Goal: Task Accomplishment & Management: Manage account settings

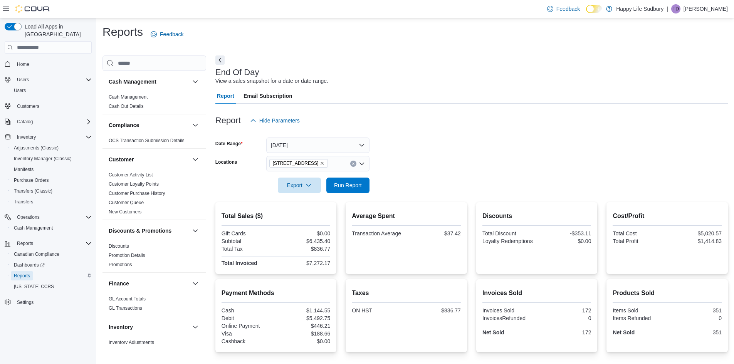
click at [24, 273] on span "Reports" at bounding box center [22, 276] width 16 height 6
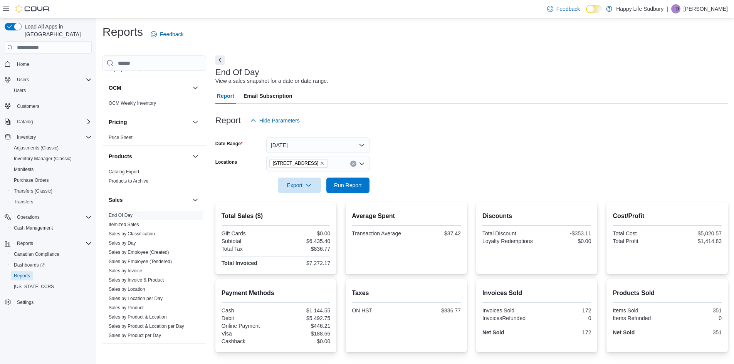
scroll to position [424, 0]
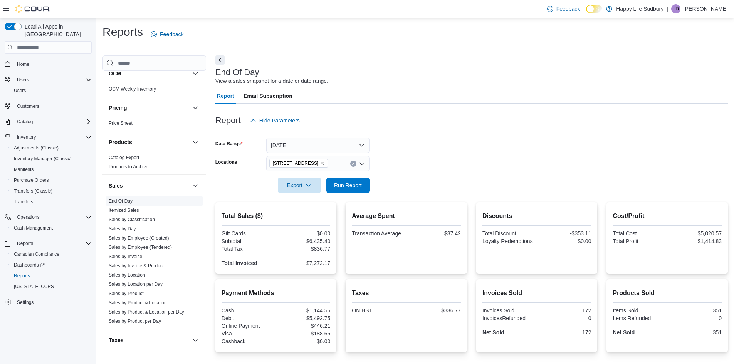
click at [148, 199] on span "End Of Day" at bounding box center [154, 200] width 97 height 9
click at [345, 142] on button "Yesterday" at bounding box center [317, 144] width 103 height 15
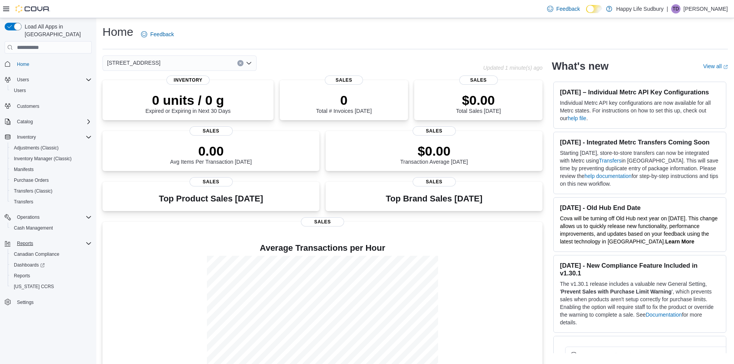
click at [23, 238] on button "Reports" at bounding box center [48, 243] width 93 height 11
click at [22, 273] on span "Reports" at bounding box center [22, 276] width 16 height 6
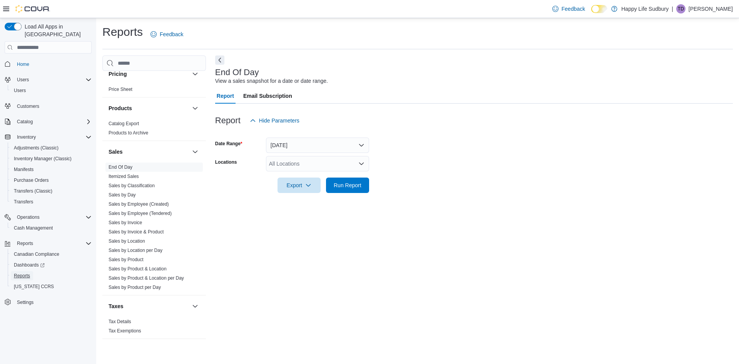
scroll to position [460, 0]
drag, startPoint x: 287, startPoint y: 142, endPoint x: 285, endPoint y: 152, distance: 10.2
click at [287, 142] on button "[DATE]" at bounding box center [317, 144] width 103 height 15
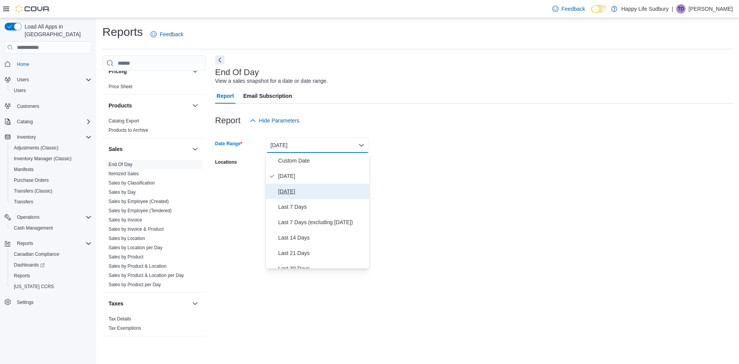
click at [285, 192] on span "Yesterday" at bounding box center [322, 191] width 88 height 9
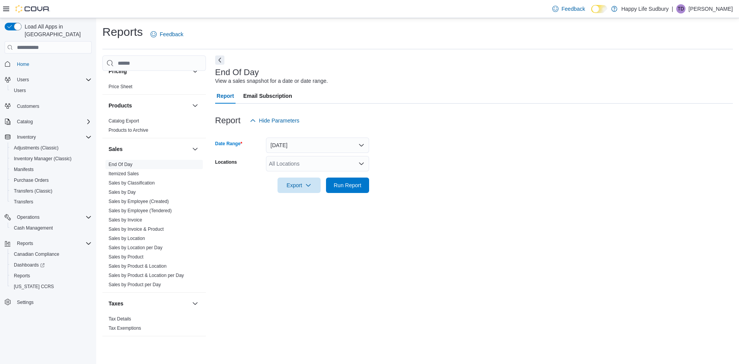
click at [310, 166] on div "All Locations" at bounding box center [317, 163] width 103 height 15
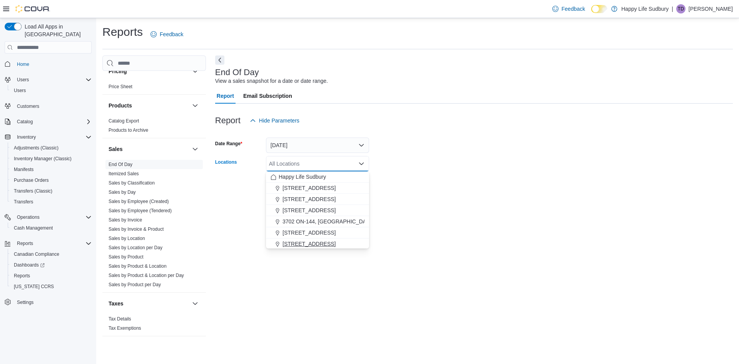
click at [322, 245] on span "42 Lakeshore Dr, North Bay" at bounding box center [309, 244] width 53 height 8
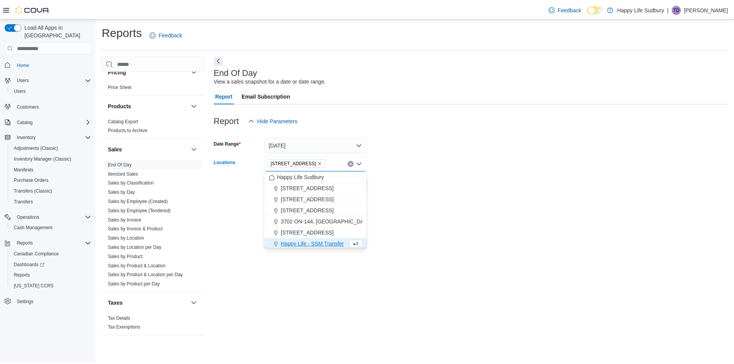
scroll to position [1, 0]
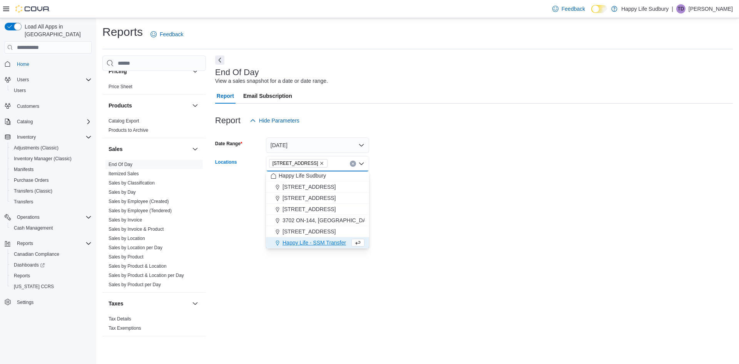
click at [495, 197] on div at bounding box center [474, 197] width 518 height 9
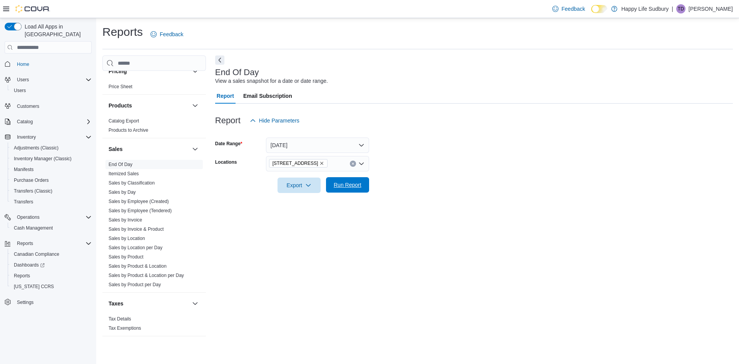
drag, startPoint x: 350, startPoint y: 179, endPoint x: 394, endPoint y: 186, distance: 45.1
click at [349, 179] on span "Run Report" at bounding box center [348, 184] width 34 height 15
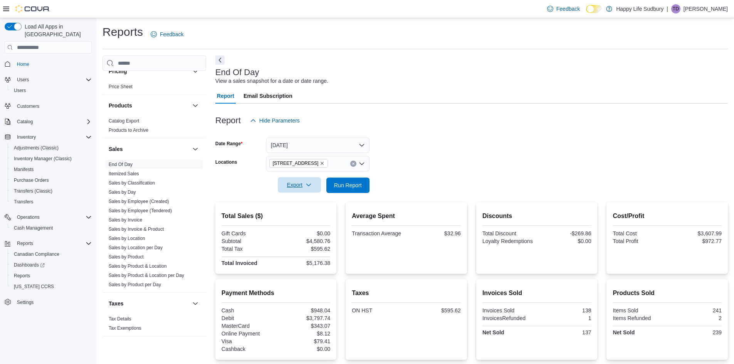
click at [283, 184] on span "Export" at bounding box center [299, 184] width 34 height 15
click at [308, 214] on span "Export to Pdf" at bounding box center [300, 216] width 35 height 6
click at [456, 111] on div at bounding box center [471, 108] width 512 height 9
click at [42, 225] on span "Cash Management" at bounding box center [33, 228] width 39 height 6
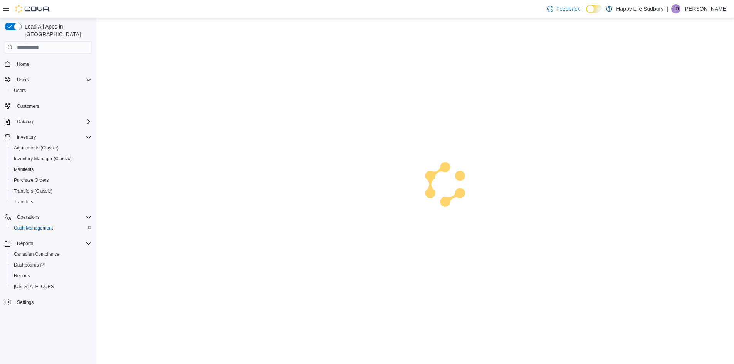
click at [42, 225] on span "Cash Management" at bounding box center [33, 228] width 39 height 6
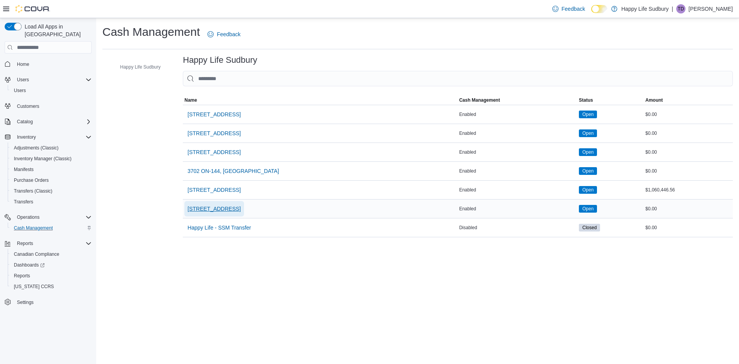
click at [217, 205] on span "42 Lakeshore Dr, North Bay" at bounding box center [214, 209] width 53 height 8
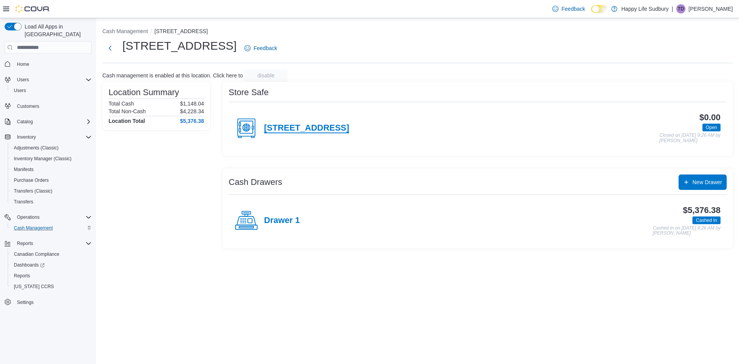
click at [304, 130] on h4 "42 Lakeshore Dr, North Bay" at bounding box center [306, 128] width 85 height 10
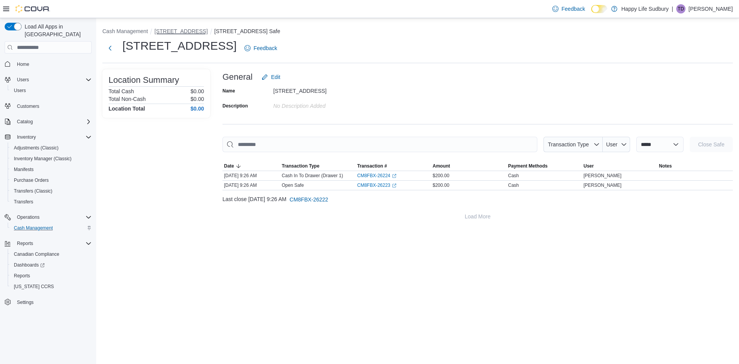
click at [173, 30] on button "42 Lakeshore Dr, North Bay" at bounding box center [180, 31] width 53 height 6
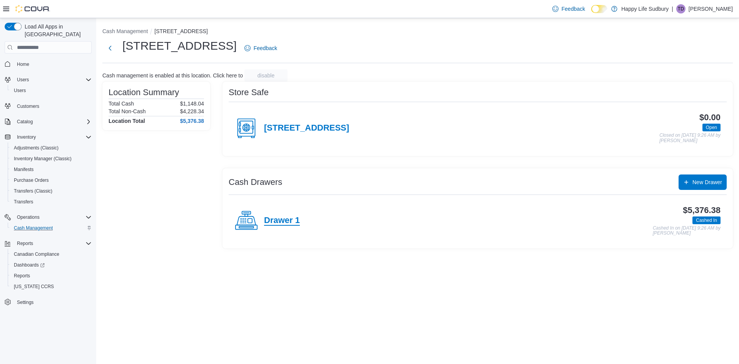
click at [292, 221] on h4 "Drawer 1" at bounding box center [282, 221] width 36 height 10
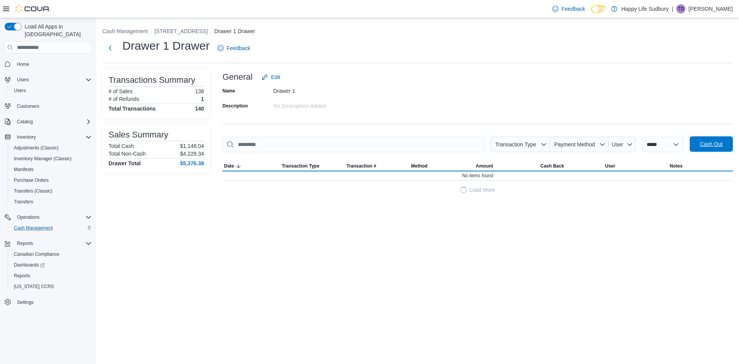
click at [703, 144] on span "Cash Out" at bounding box center [711, 144] width 23 height 8
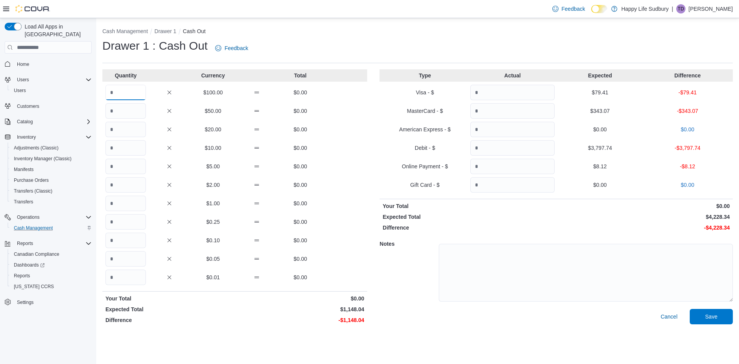
click at [133, 90] on input "Quantity" at bounding box center [126, 92] width 40 height 15
type input "*"
click at [717, 319] on span "Save" at bounding box center [711, 316] width 12 height 8
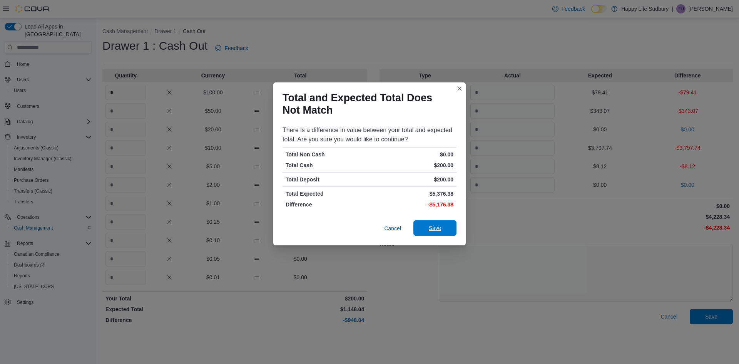
click at [426, 226] on span "Save" at bounding box center [435, 227] width 34 height 15
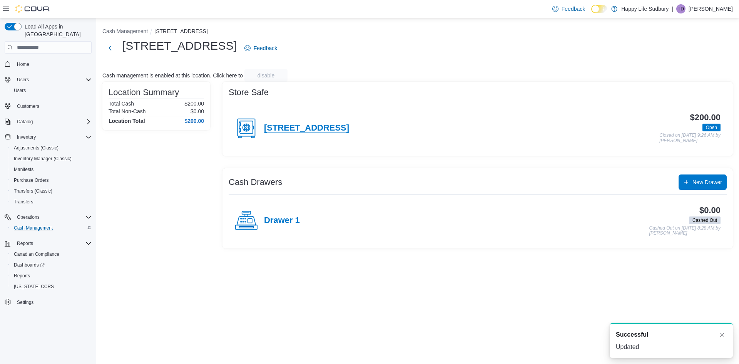
click at [321, 131] on h4 "42 Lakeshore Dr, North Bay" at bounding box center [306, 128] width 85 height 10
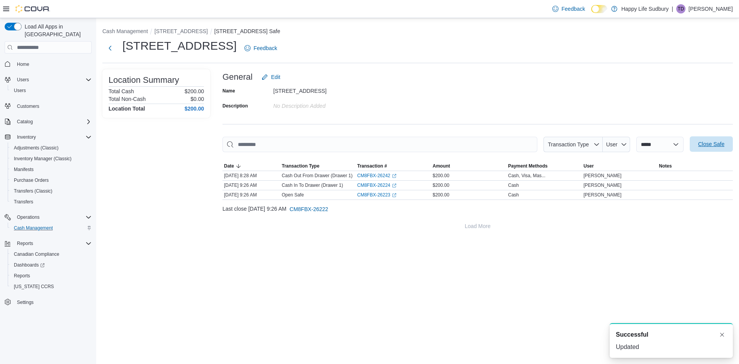
click at [717, 142] on span "Close Safe" at bounding box center [712, 144] width 26 height 8
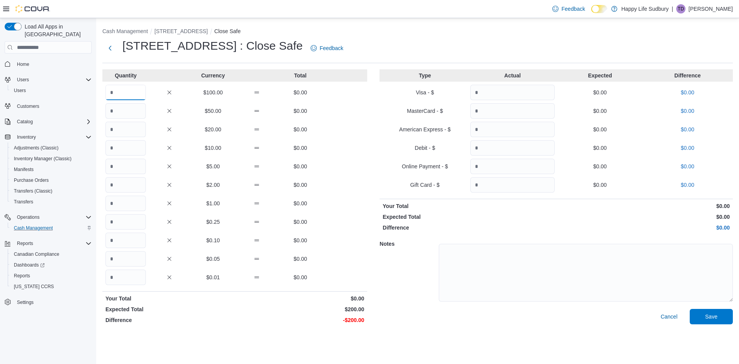
click at [126, 95] on input "Quantity" at bounding box center [126, 92] width 40 height 15
type input "*"
drag, startPoint x: 711, startPoint y: 320, endPoint x: 667, endPoint y: 343, distance: 50.0
click at [712, 319] on span "Save" at bounding box center [711, 317] width 12 height 8
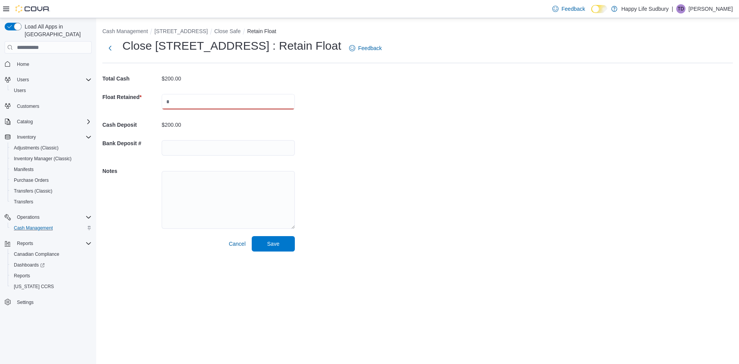
click at [232, 99] on input "text" at bounding box center [228, 101] width 133 height 15
type input "***"
click at [282, 247] on span "Save" at bounding box center [273, 243] width 34 height 15
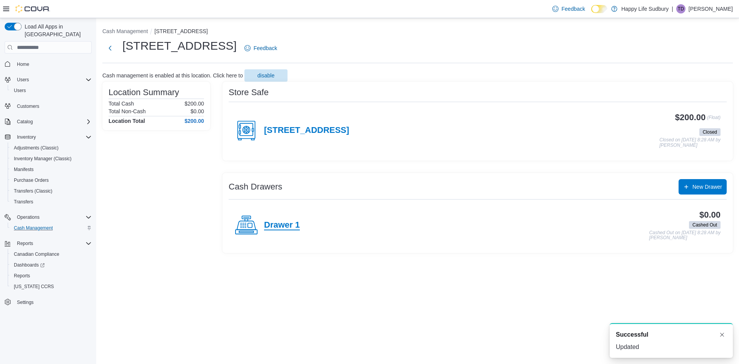
click at [278, 226] on h4 "Drawer 1" at bounding box center [282, 225] width 36 height 10
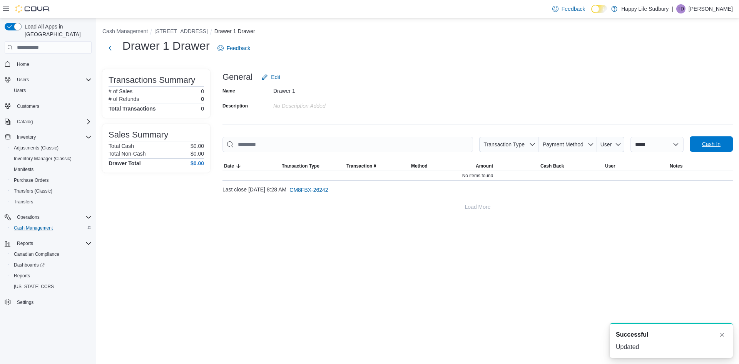
click at [711, 146] on span "Cash In" at bounding box center [711, 144] width 18 height 8
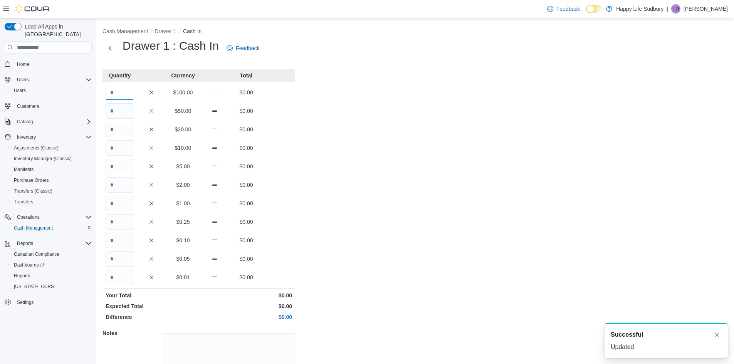
click at [122, 90] on input "Quantity" at bounding box center [120, 92] width 28 height 15
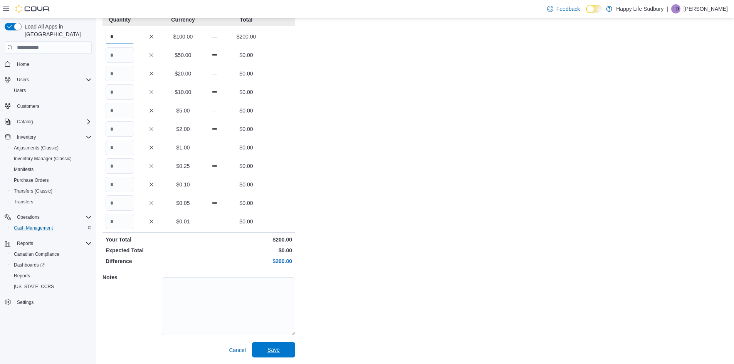
type input "*"
click at [261, 346] on span "Save" at bounding box center [273, 349] width 34 height 15
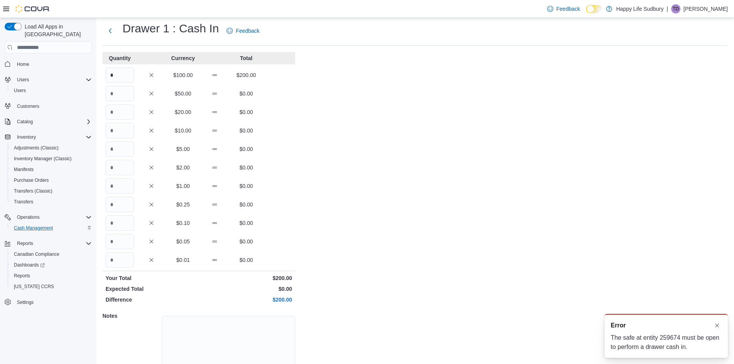
scroll to position [0, 0]
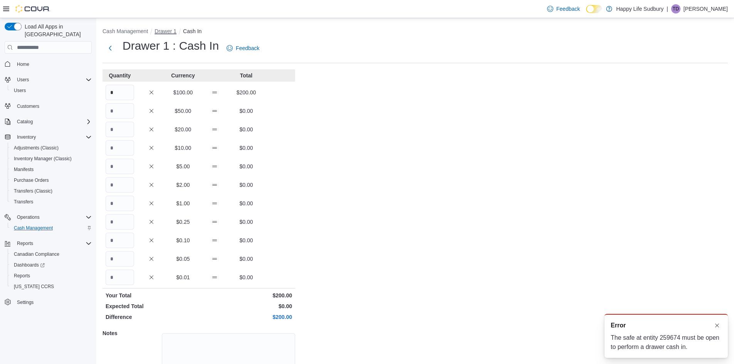
click at [168, 30] on button "Drawer 1" at bounding box center [165, 31] width 22 height 6
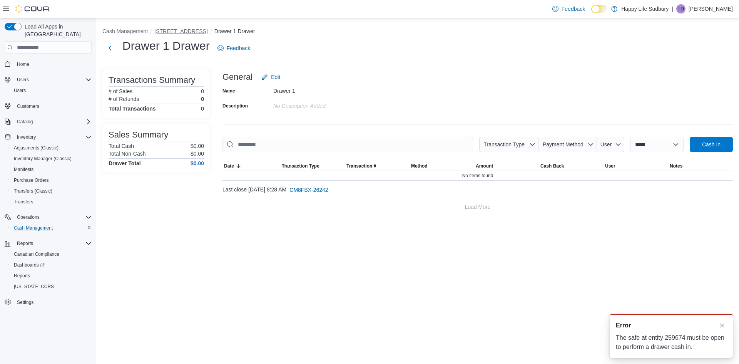
click at [186, 32] on button "42 Lakeshore Dr, North Bay" at bounding box center [180, 31] width 53 height 6
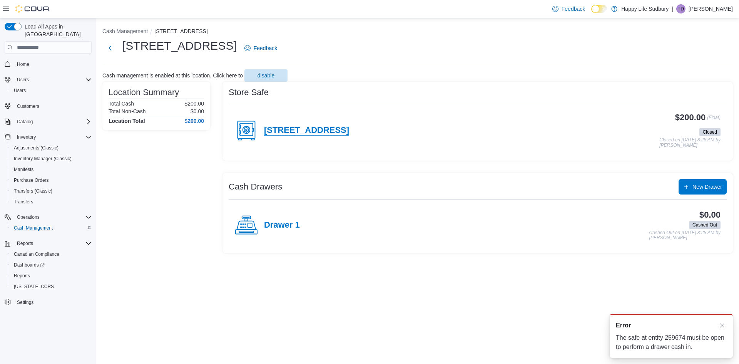
click at [284, 129] on h4 "42 Lakeshore Dr, North Bay" at bounding box center [306, 131] width 85 height 10
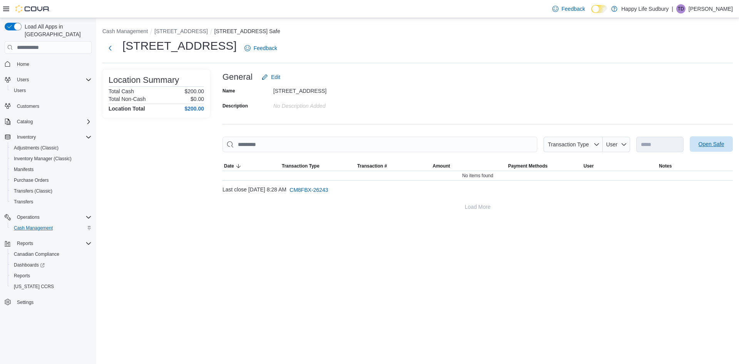
click at [711, 140] on span "Open Safe" at bounding box center [712, 143] width 34 height 15
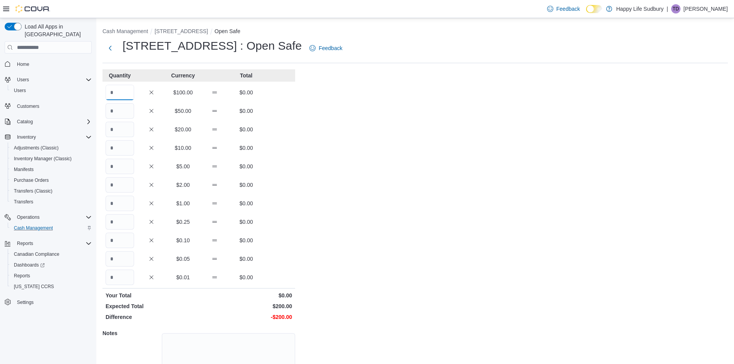
click at [121, 93] on input "Quantity" at bounding box center [120, 92] width 28 height 15
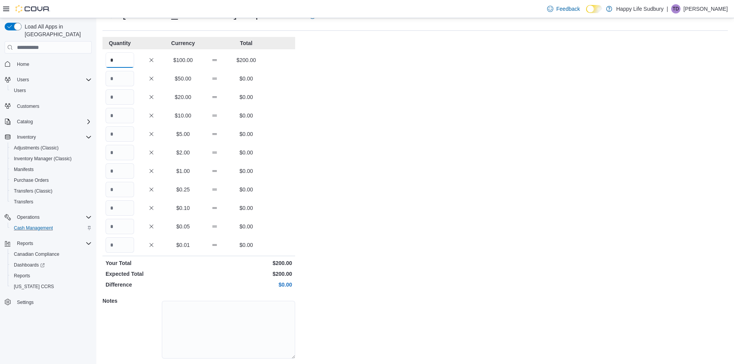
scroll to position [56, 0]
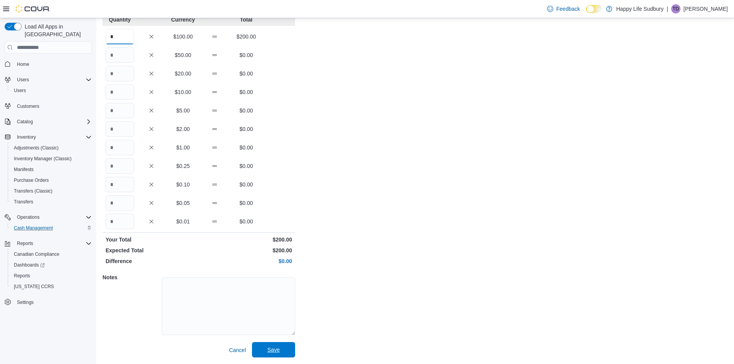
type input "*"
click at [269, 352] on span "Save" at bounding box center [273, 350] width 12 height 8
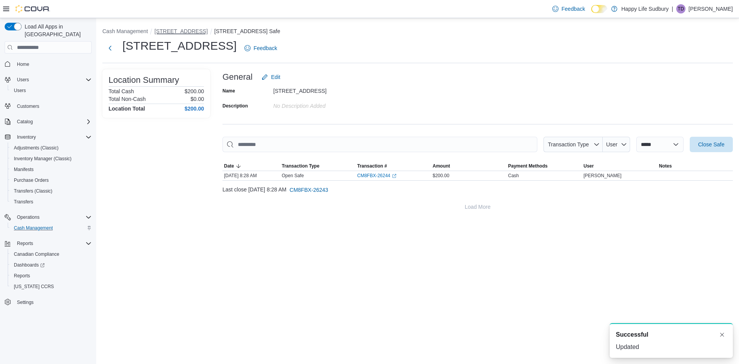
click at [197, 30] on button "42 Lakeshore Dr, North Bay" at bounding box center [180, 31] width 53 height 6
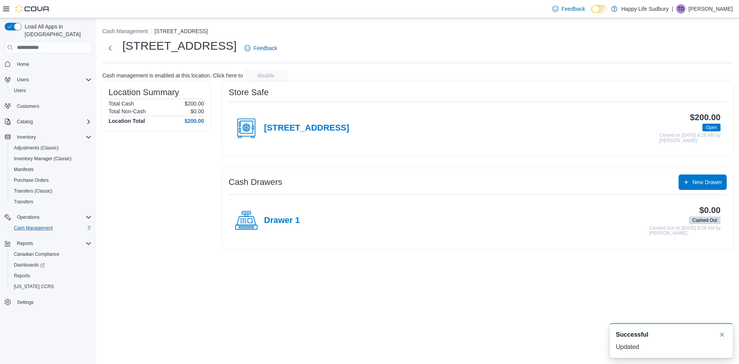
drag, startPoint x: 275, startPoint y: 228, endPoint x: 275, endPoint y: 224, distance: 3.9
click at [275, 228] on div "Drawer 1" at bounding box center [267, 220] width 65 height 23
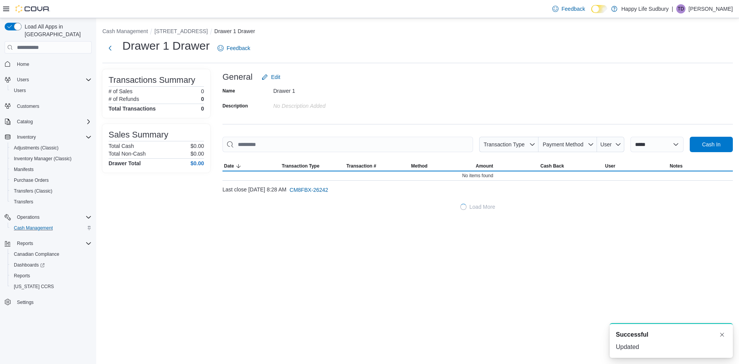
click at [275, 224] on div "**********" at bounding box center [417, 191] width 643 height 346
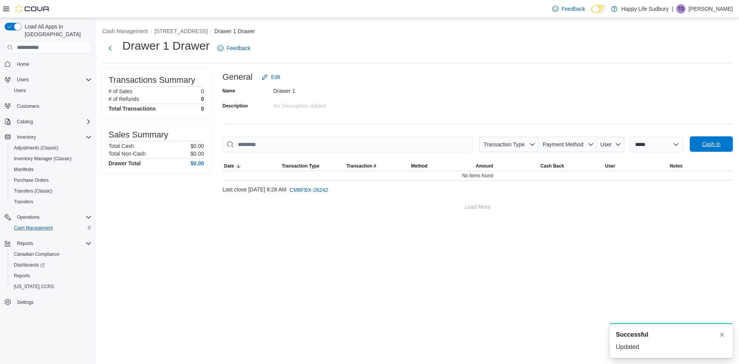
click at [719, 147] on span "Cash In" at bounding box center [711, 144] width 18 height 8
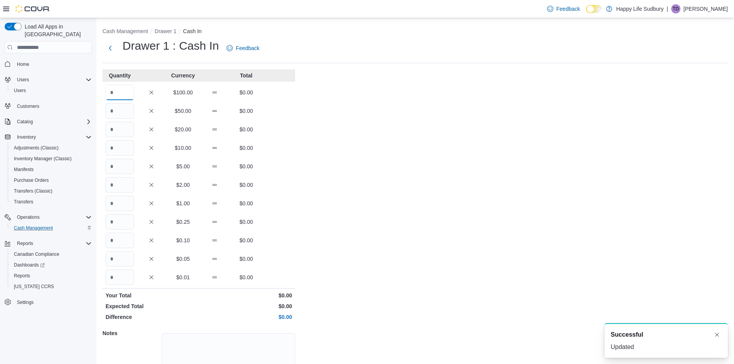
click at [112, 95] on input "Quantity" at bounding box center [120, 92] width 28 height 15
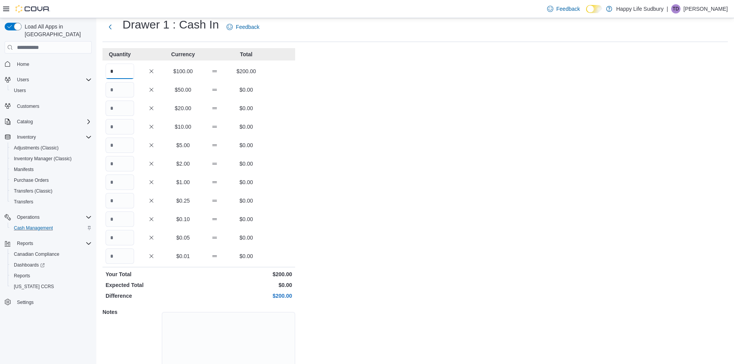
scroll to position [56, 0]
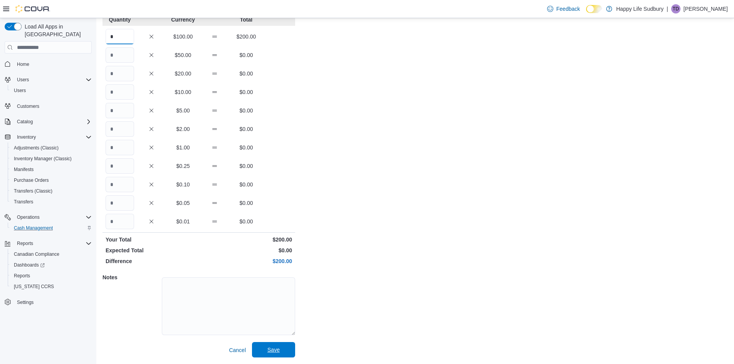
type input "*"
click at [266, 349] on span "Save" at bounding box center [273, 349] width 34 height 15
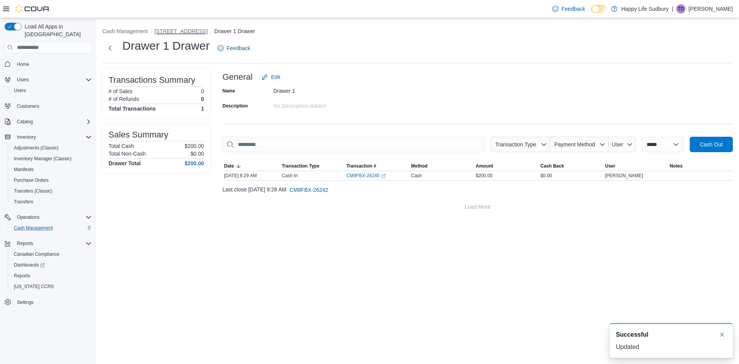
click at [187, 28] on button "42 Lakeshore Dr, North Bay" at bounding box center [180, 31] width 53 height 6
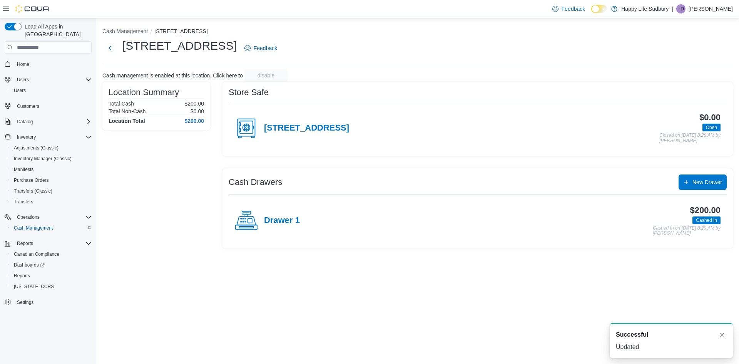
click at [334, 122] on div "42 Lakeshore Dr, North Bay" at bounding box center [292, 128] width 114 height 23
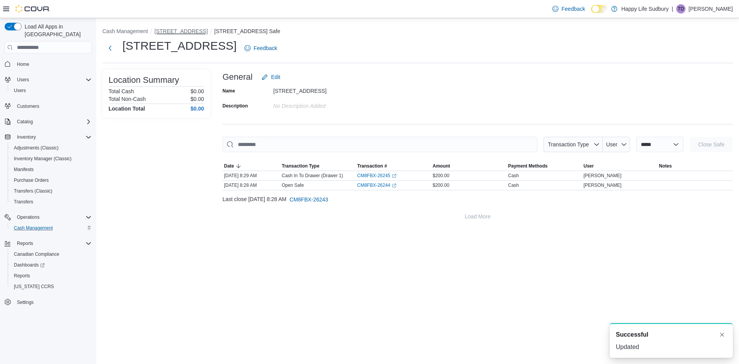
click at [201, 32] on button "42 Lakeshore Dr, North Bay" at bounding box center [180, 31] width 53 height 6
